Goal: Task Accomplishment & Management: Manage account settings

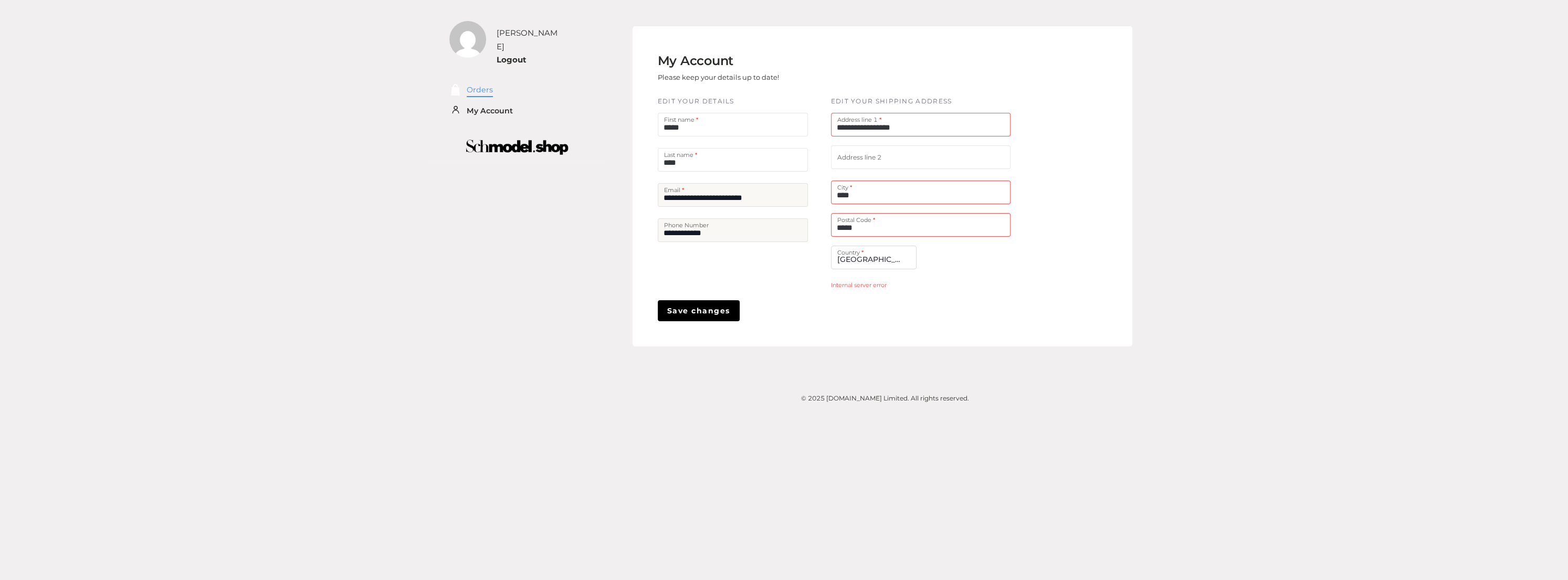
click at [471, 84] on link "Orders" at bounding box center [480, 90] width 26 height 12
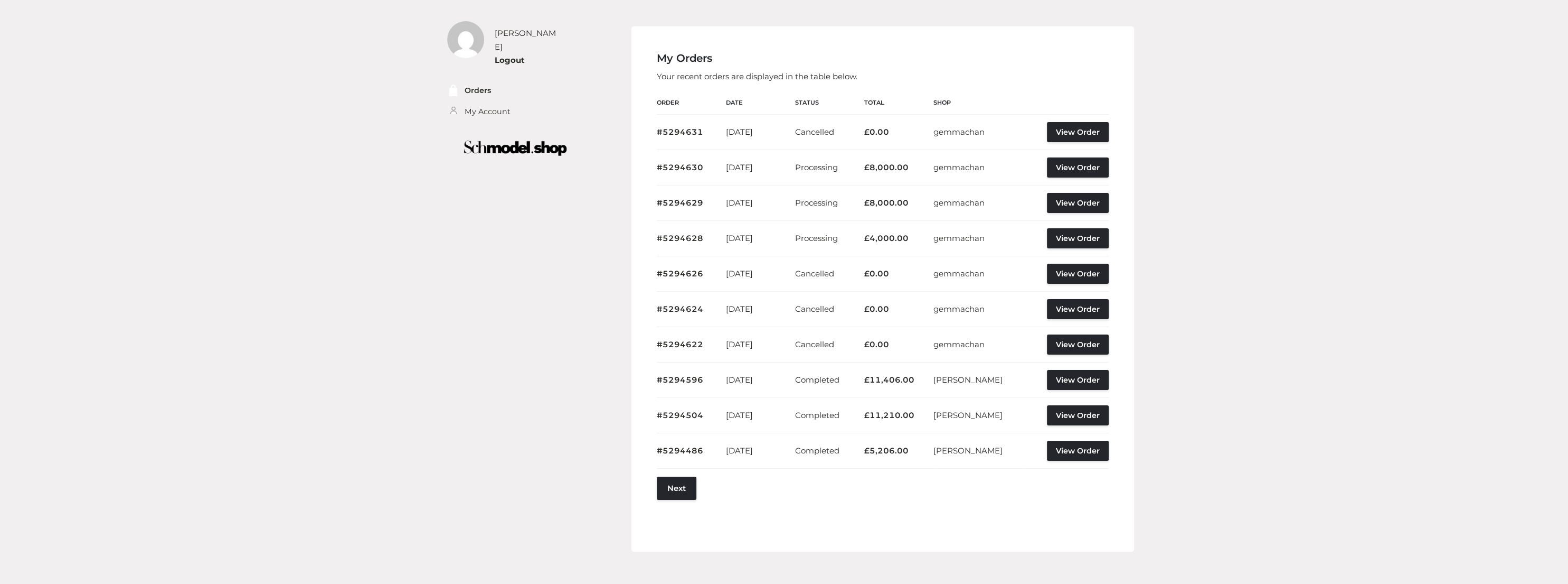
click at [1350, 305] on div "[PERSON_NAME] Logout Orders My Account My Orders Your recent orders are display…" at bounding box center [784, 315] width 1568 height 630
click at [1195, 404] on div "[PERSON_NAME] Logout Orders My Account My Orders Your recent orders are display…" at bounding box center [784, 315] width 1568 height 630
